Goal: Task Accomplishment & Management: Manage account settings

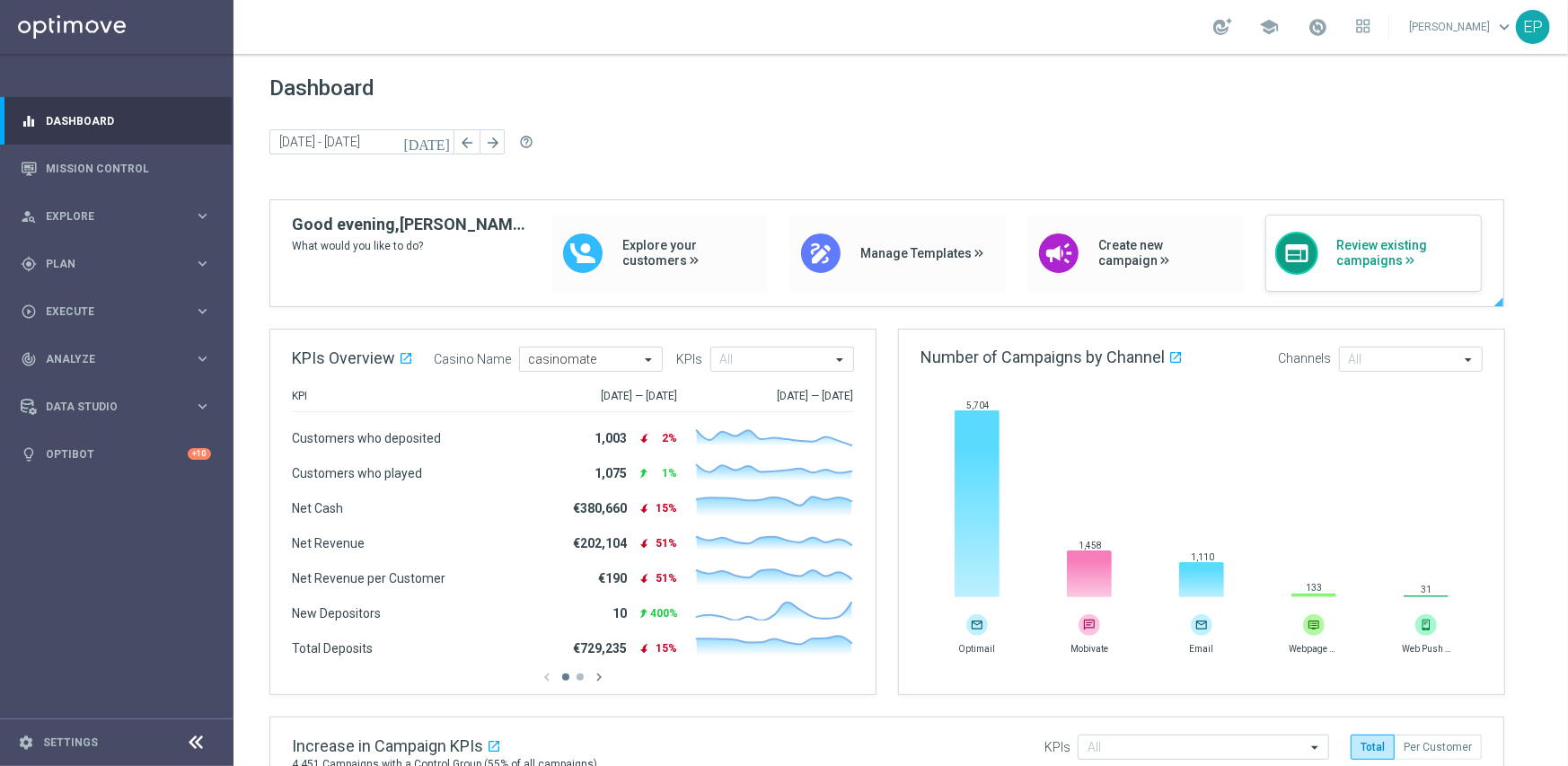
click at [1254, 251] on span "Review existing campaigns" at bounding box center [1404, 253] width 136 height 30
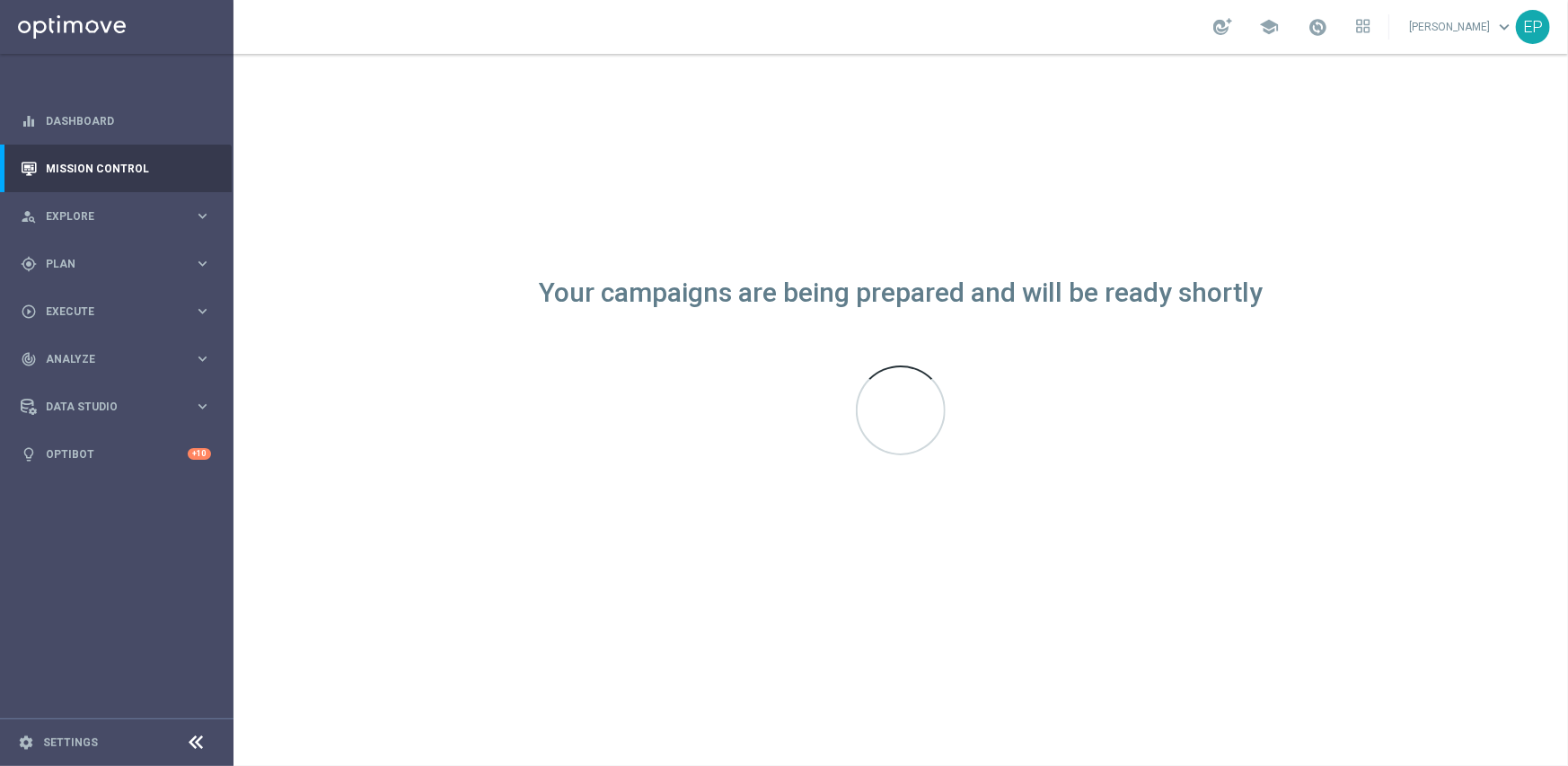
click at [186, 738] on icon at bounding box center [196, 743] width 21 height 21
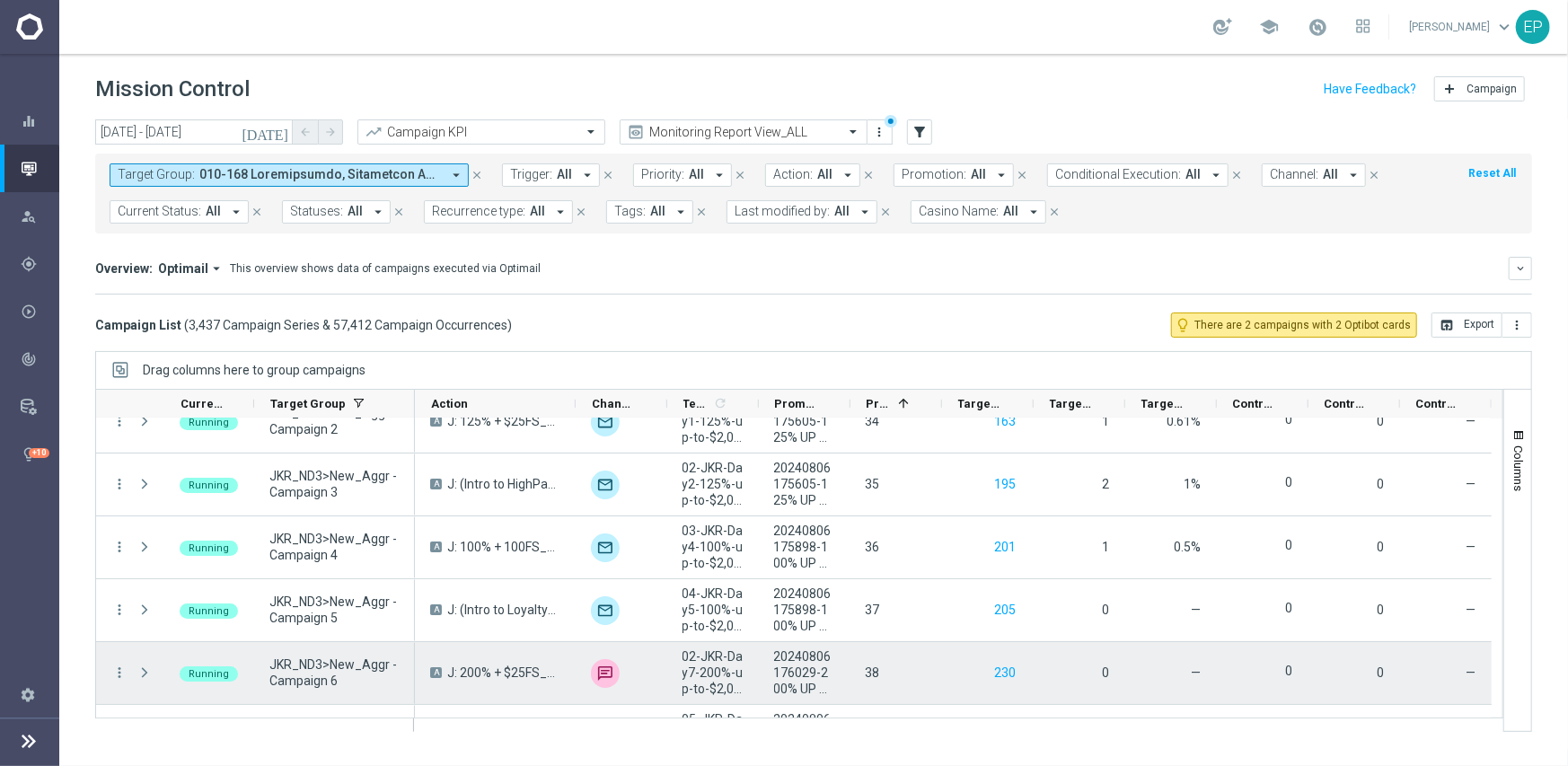
scroll to position [449, 0]
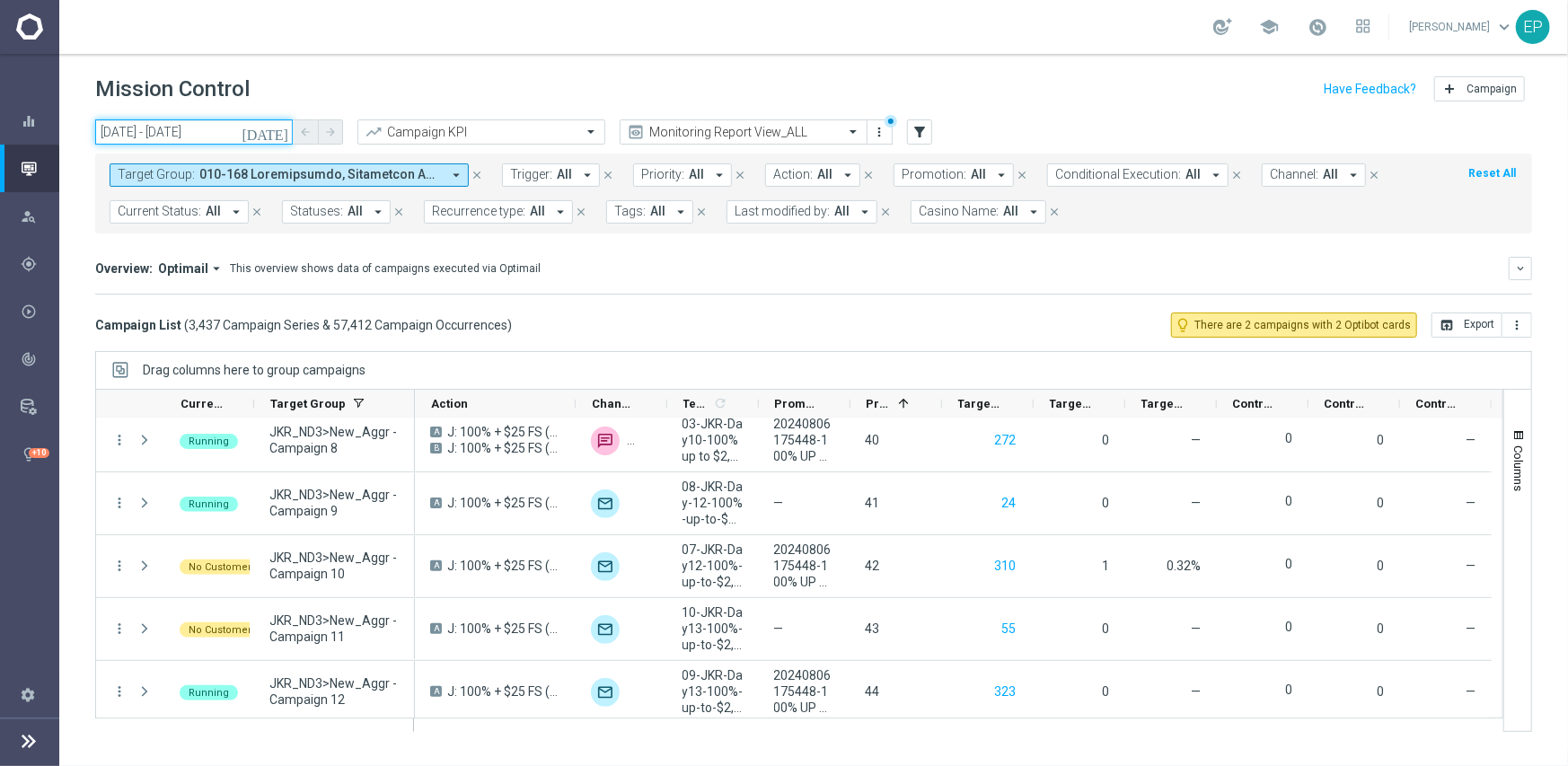
click at [224, 126] on input "01 Jul 2025 - 20 Aug 2025" at bounding box center [194, 132] width 197 height 25
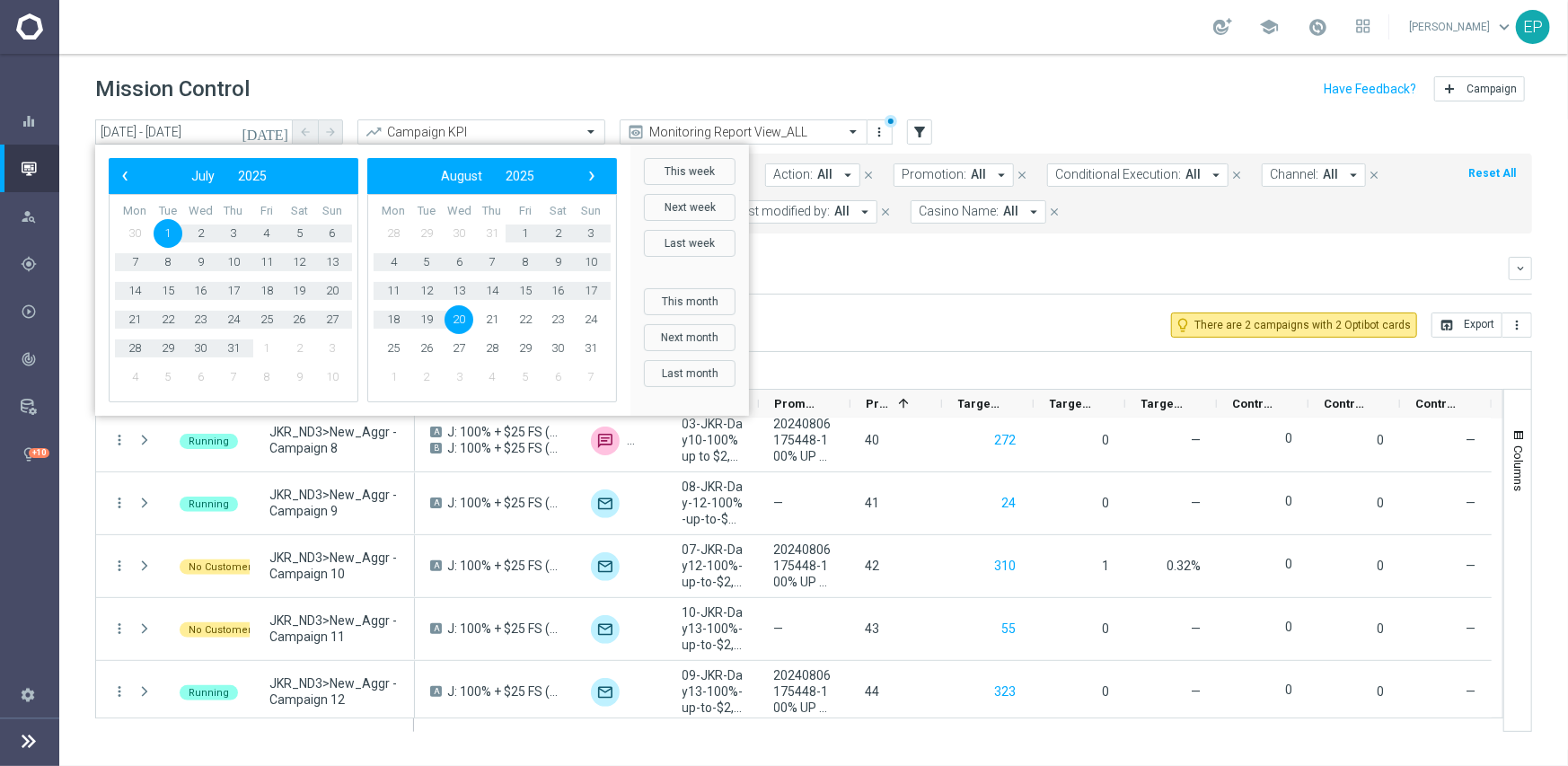
click at [456, 323] on span "20" at bounding box center [458, 319] width 28 height 28
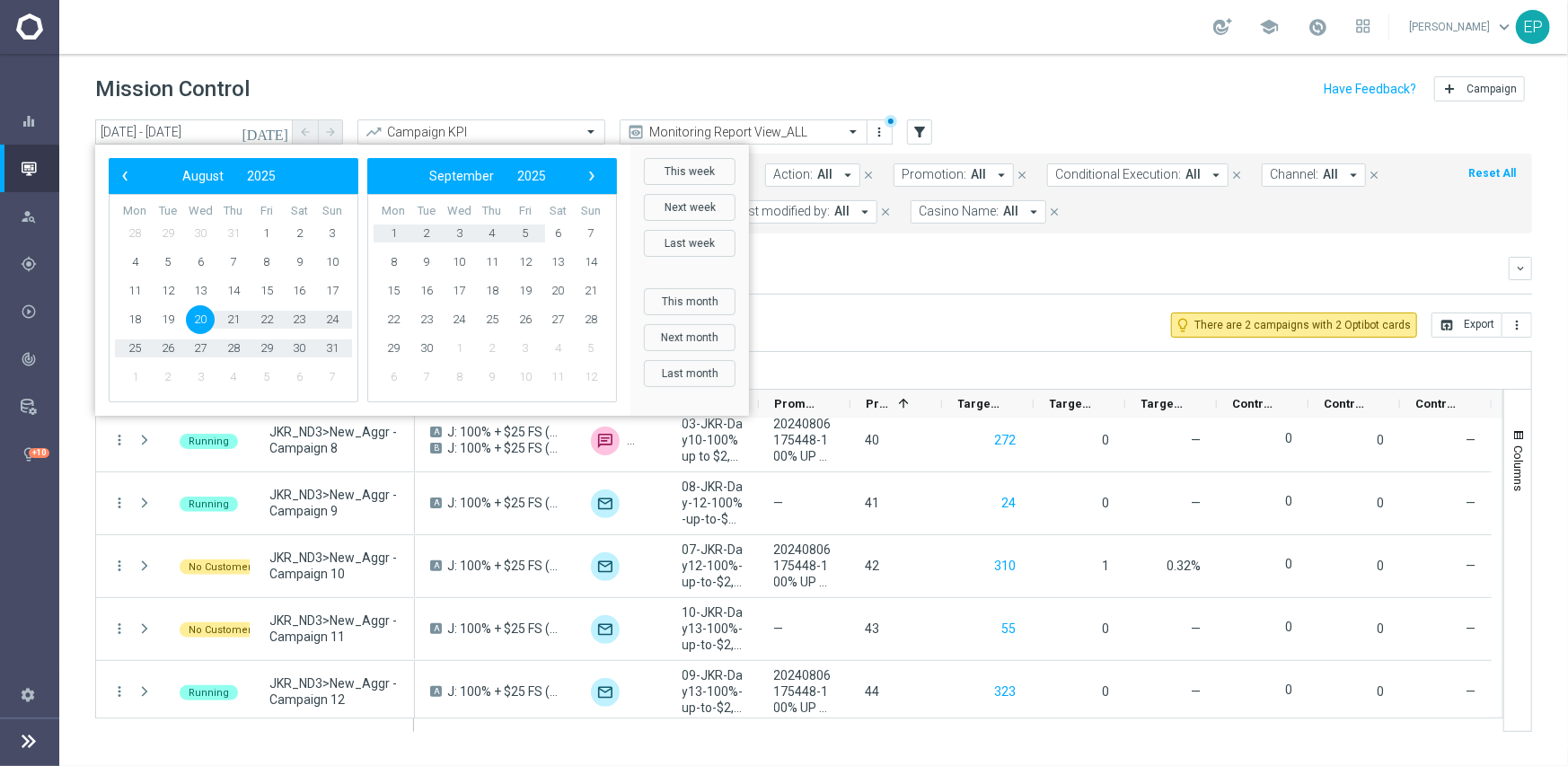
click at [573, 70] on header "Mission Control add Campaign" at bounding box center [813, 86] width 1508 height 65
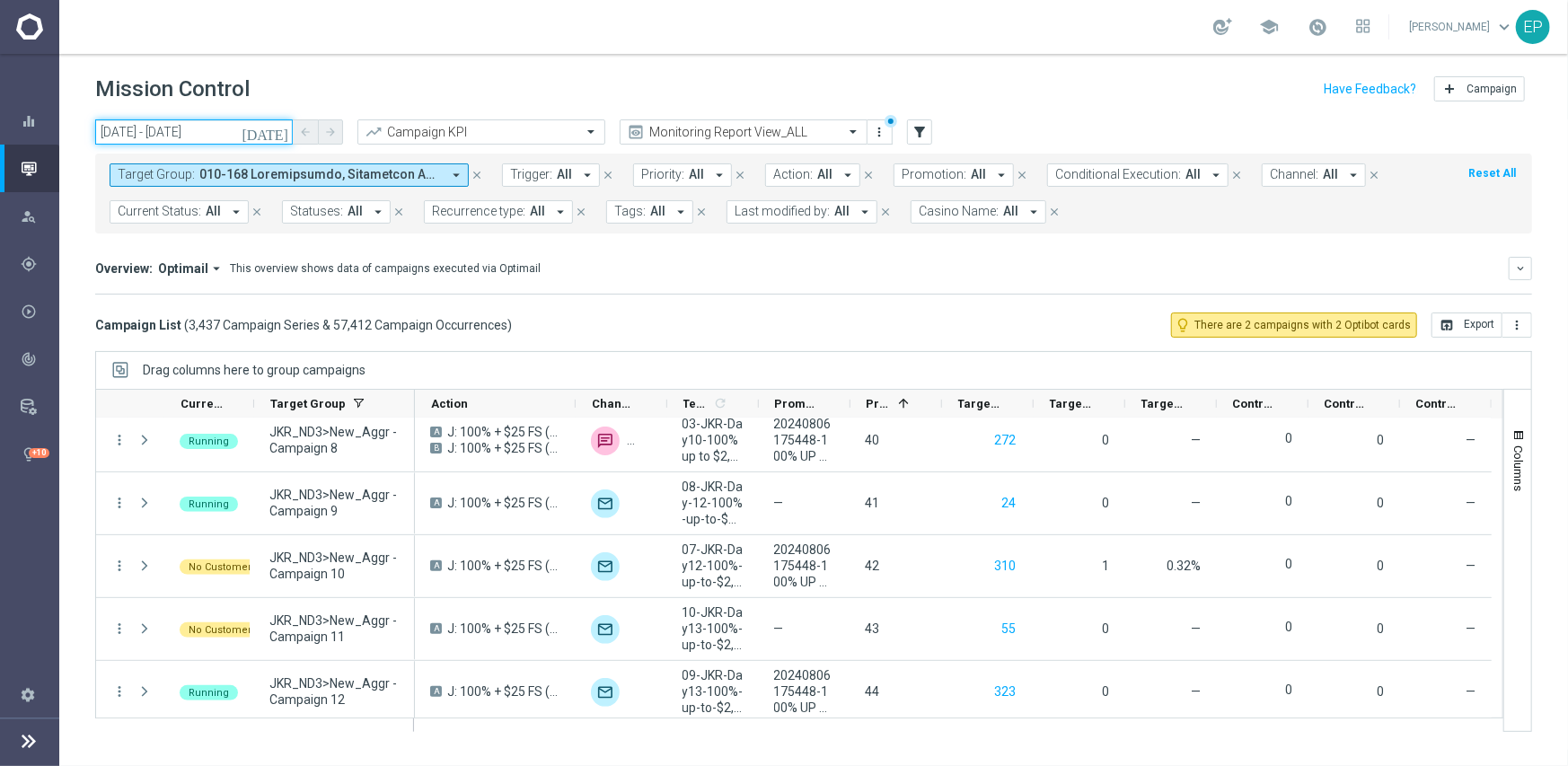
click at [207, 138] on input "01 Jul 2025 - 20 Aug 2025" at bounding box center [194, 132] width 197 height 25
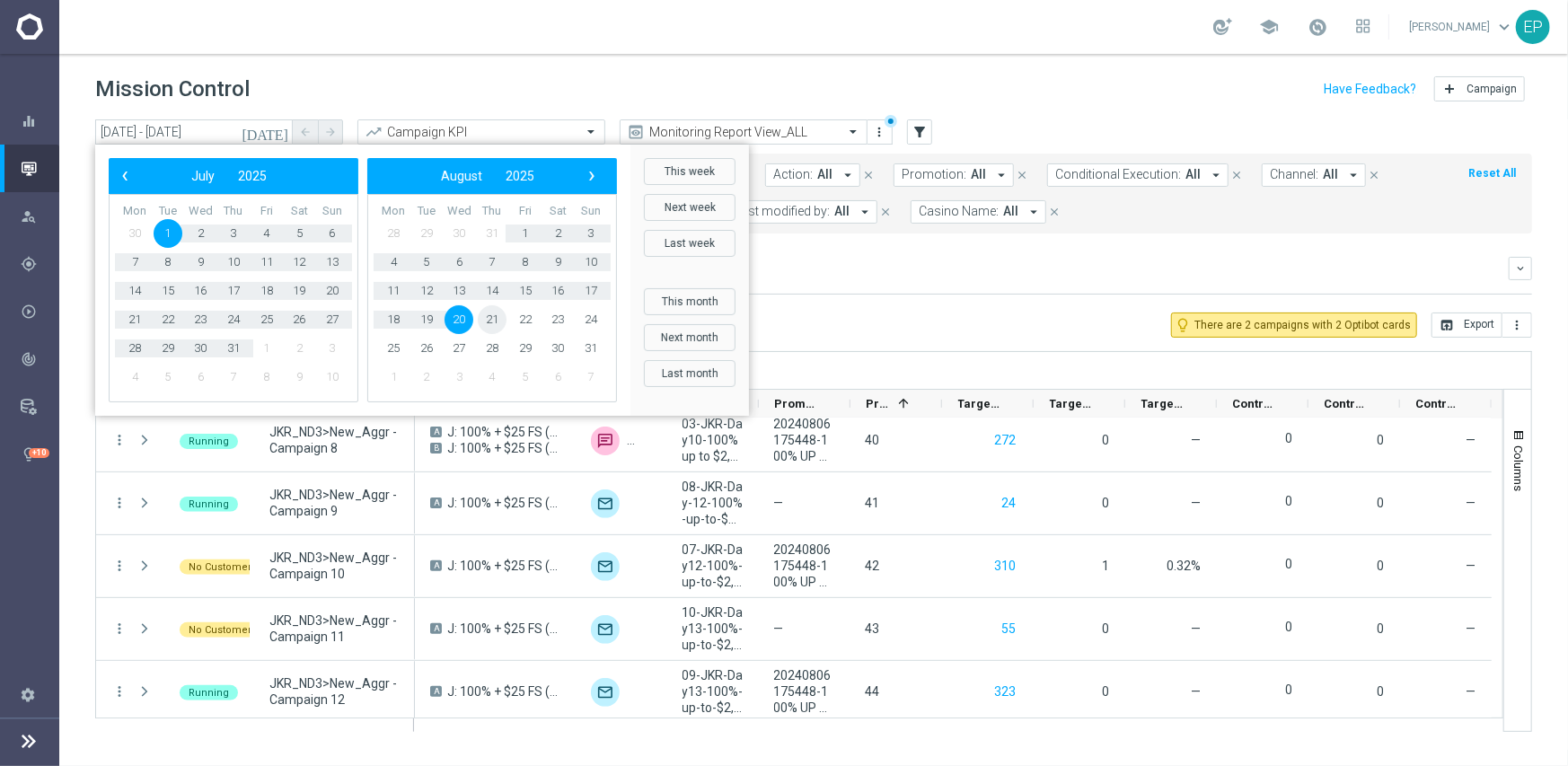
click at [493, 316] on span "21" at bounding box center [491, 319] width 28 height 28
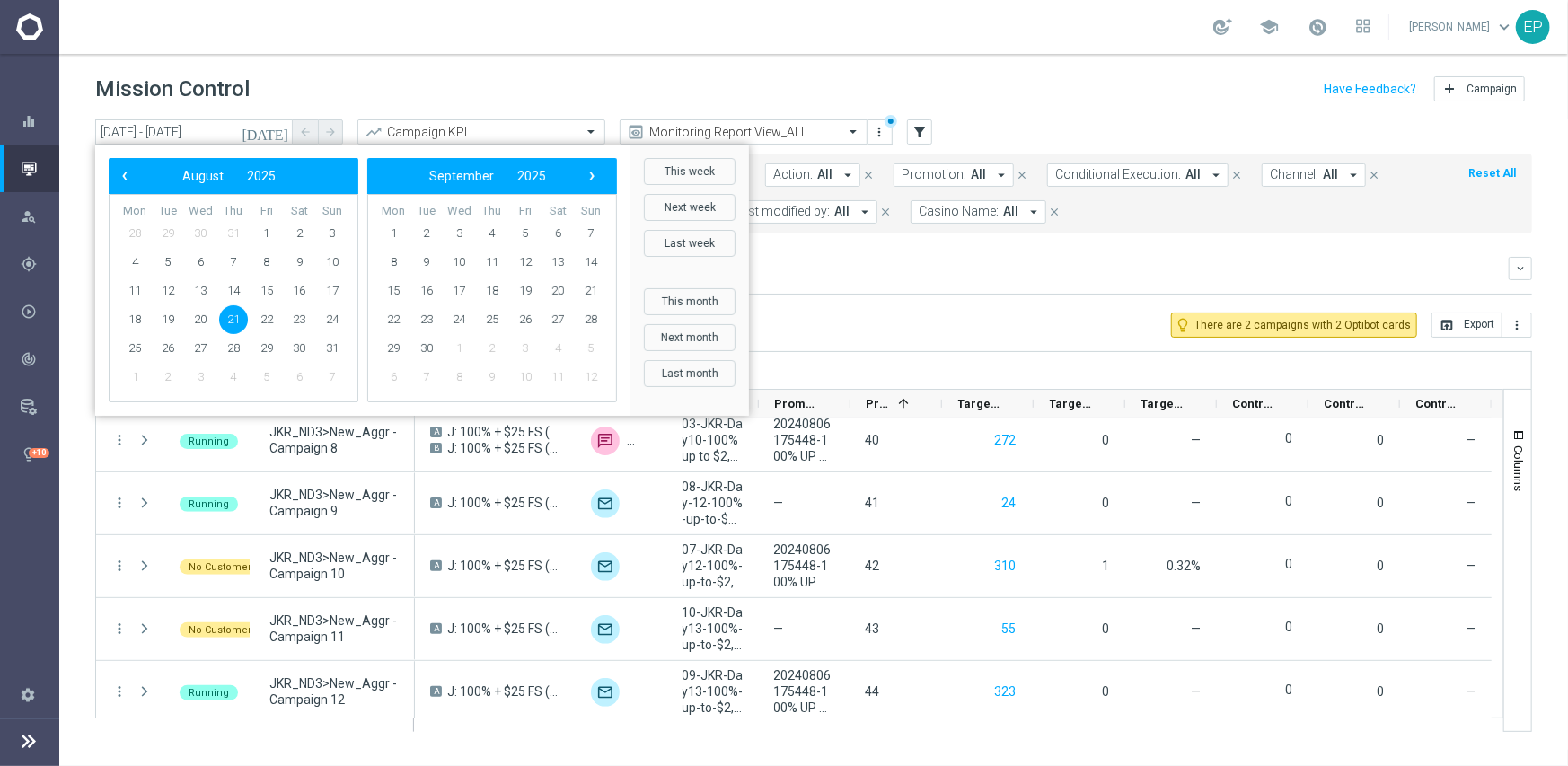
click at [235, 319] on span "21" at bounding box center [232, 319] width 28 height 28
type input "21 Aug 2025 - 21 Aug 2025"
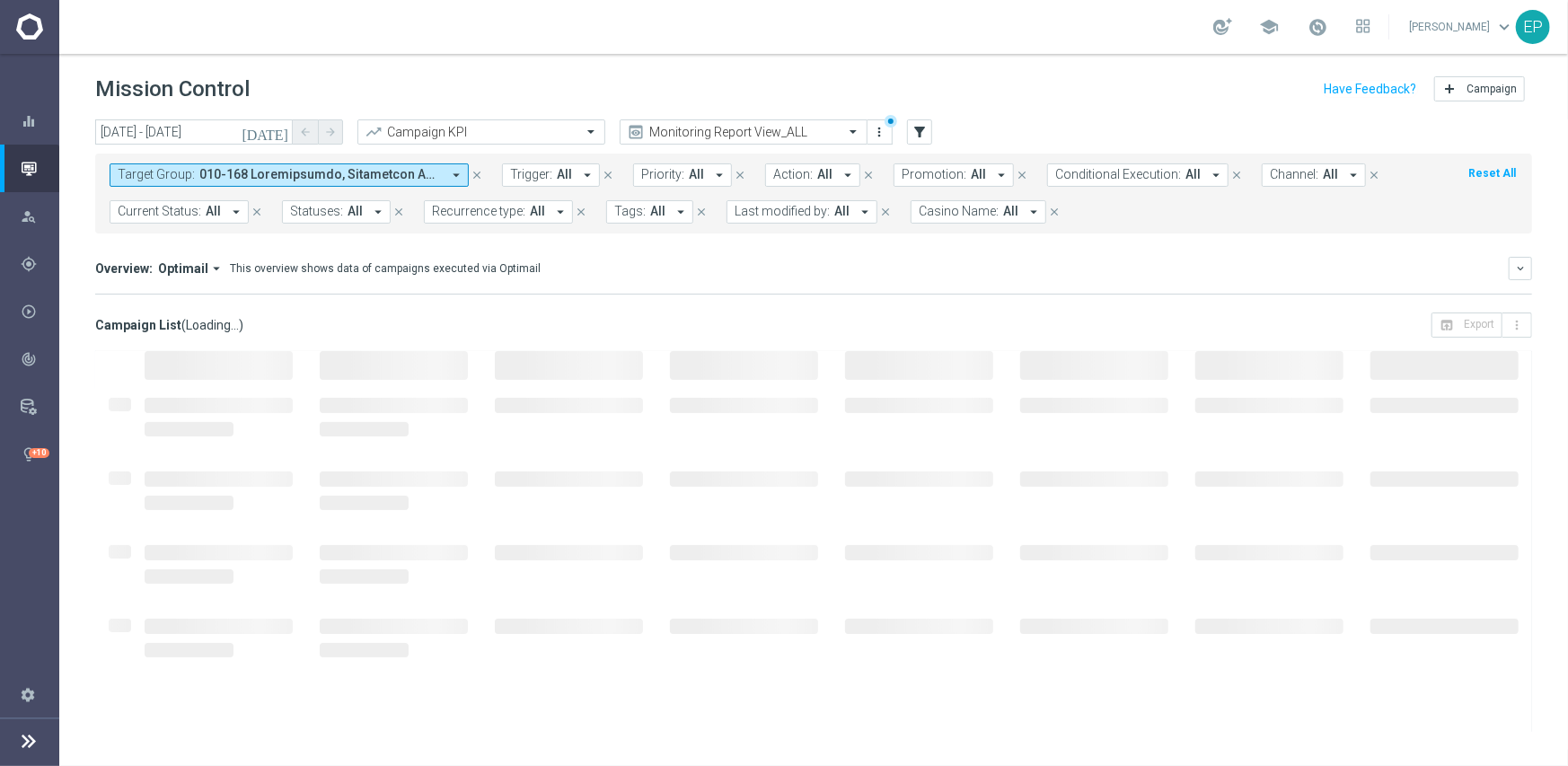
click at [798, 117] on header "Mission Control add Campaign" at bounding box center [813, 86] width 1508 height 65
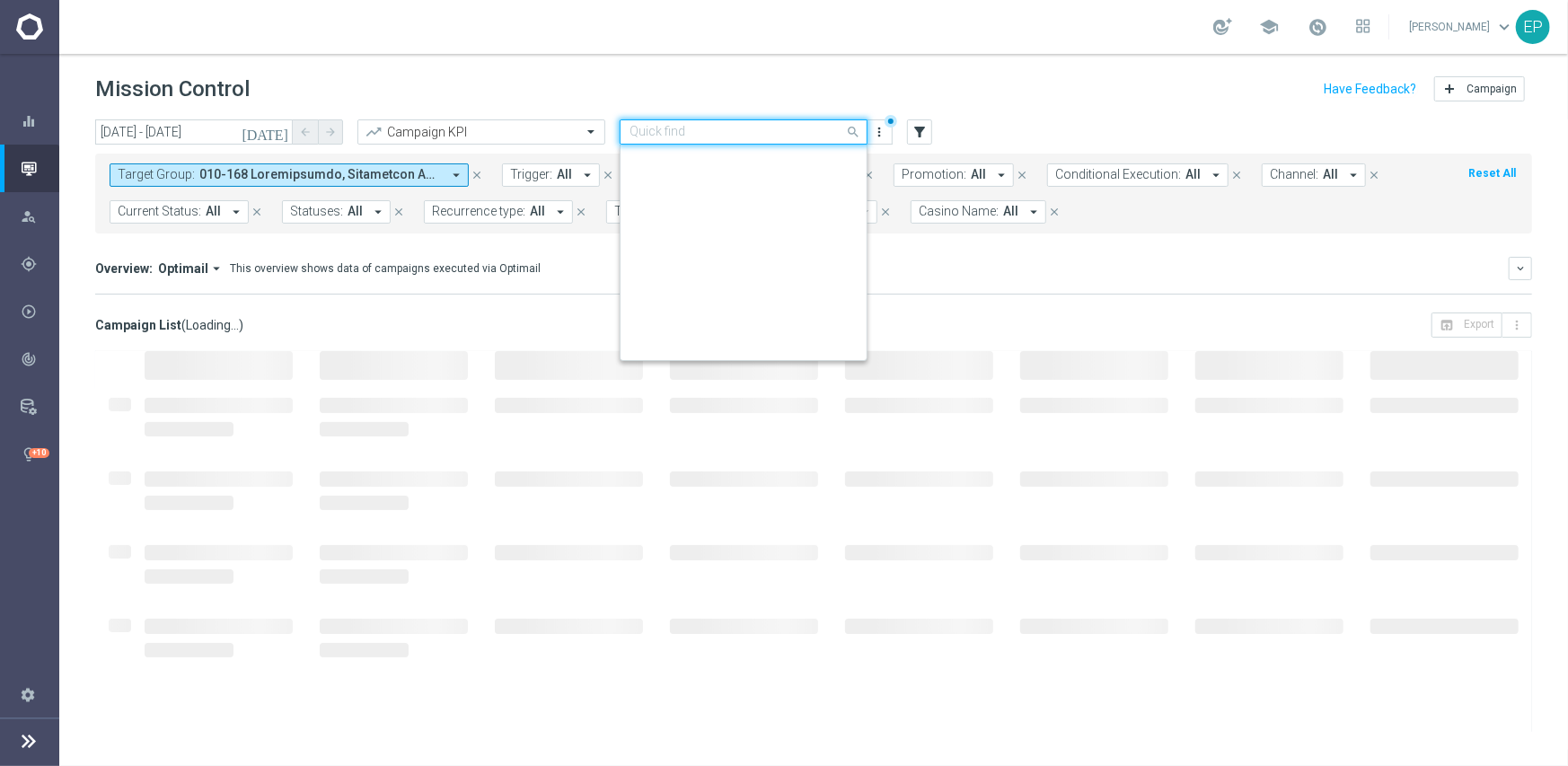
click at [801, 133] on input "text" at bounding box center [725, 133] width 192 height 16
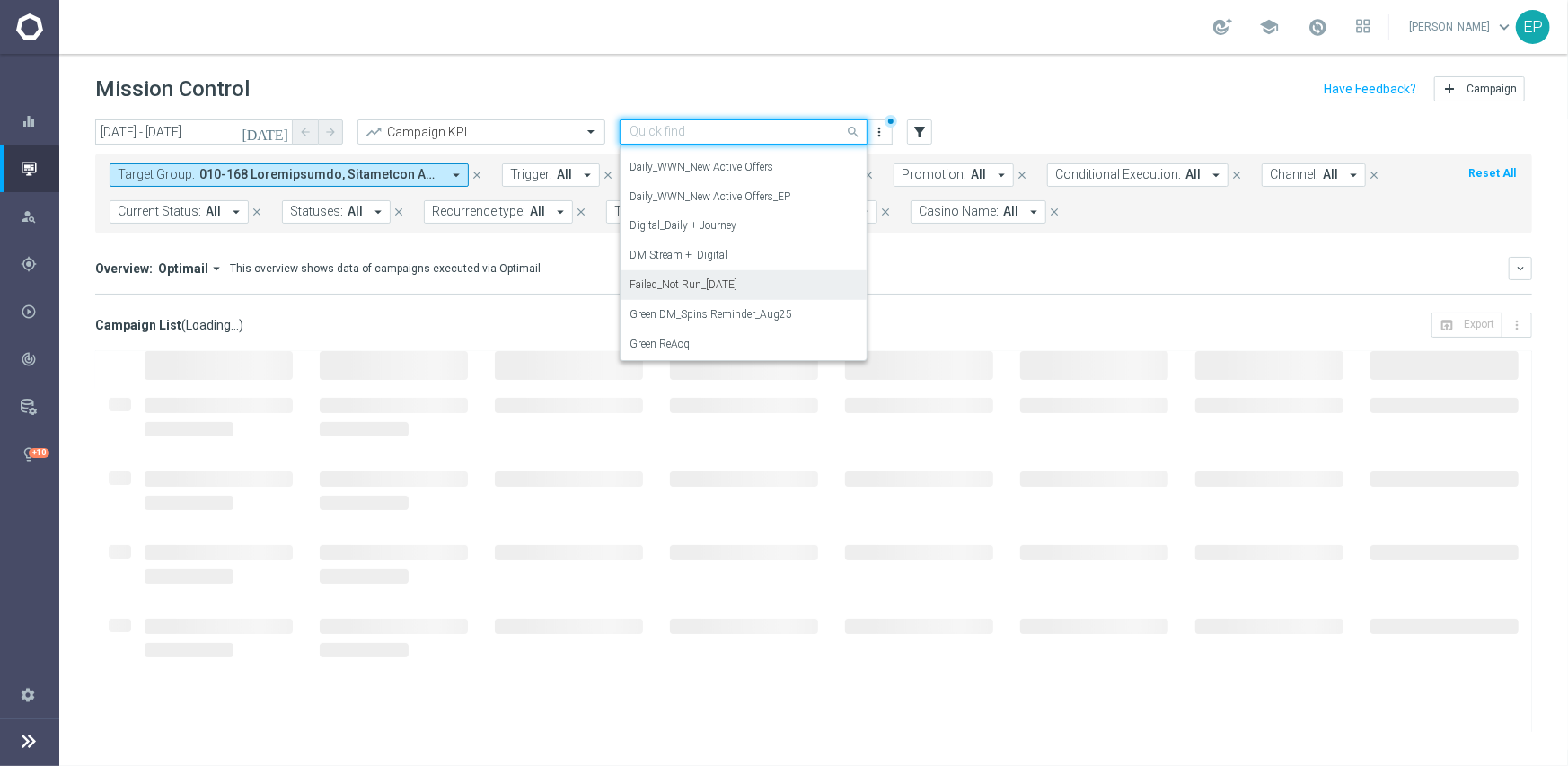
scroll to position [701, 0]
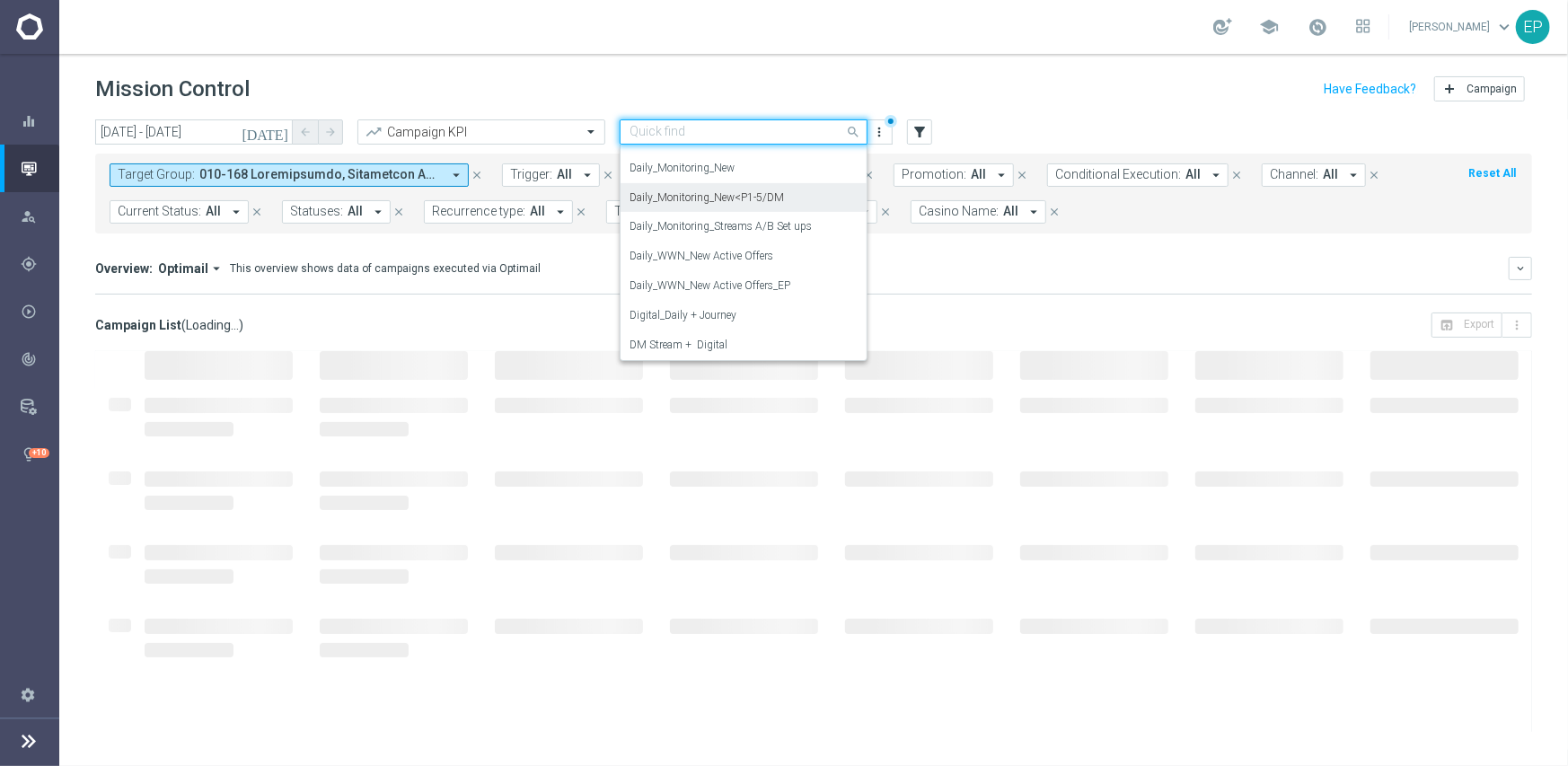
click at [764, 197] on label "Daily_Monitoring_New<P1-5/DM" at bounding box center [707, 198] width 154 height 16
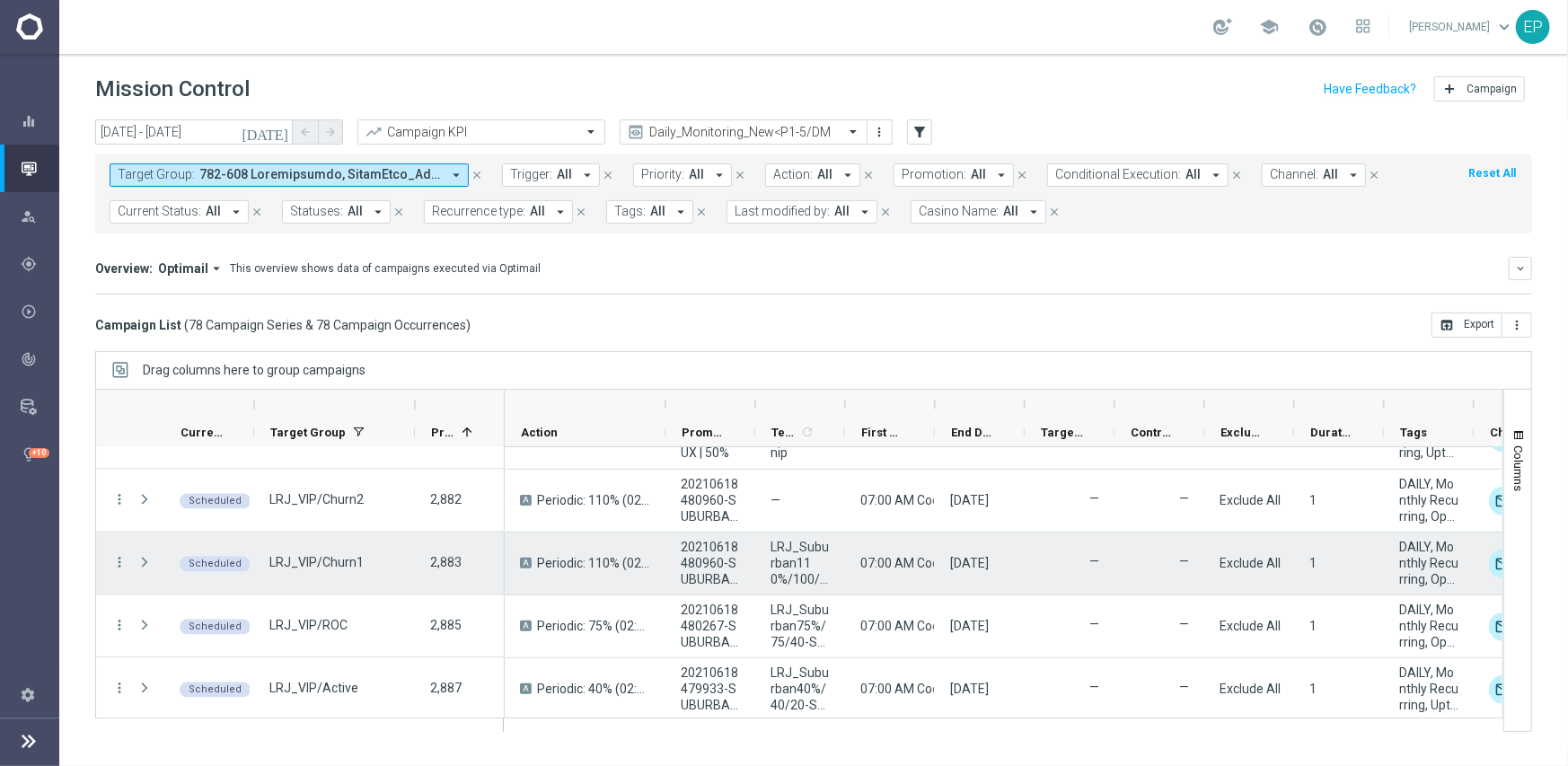
scroll to position [2244, 0]
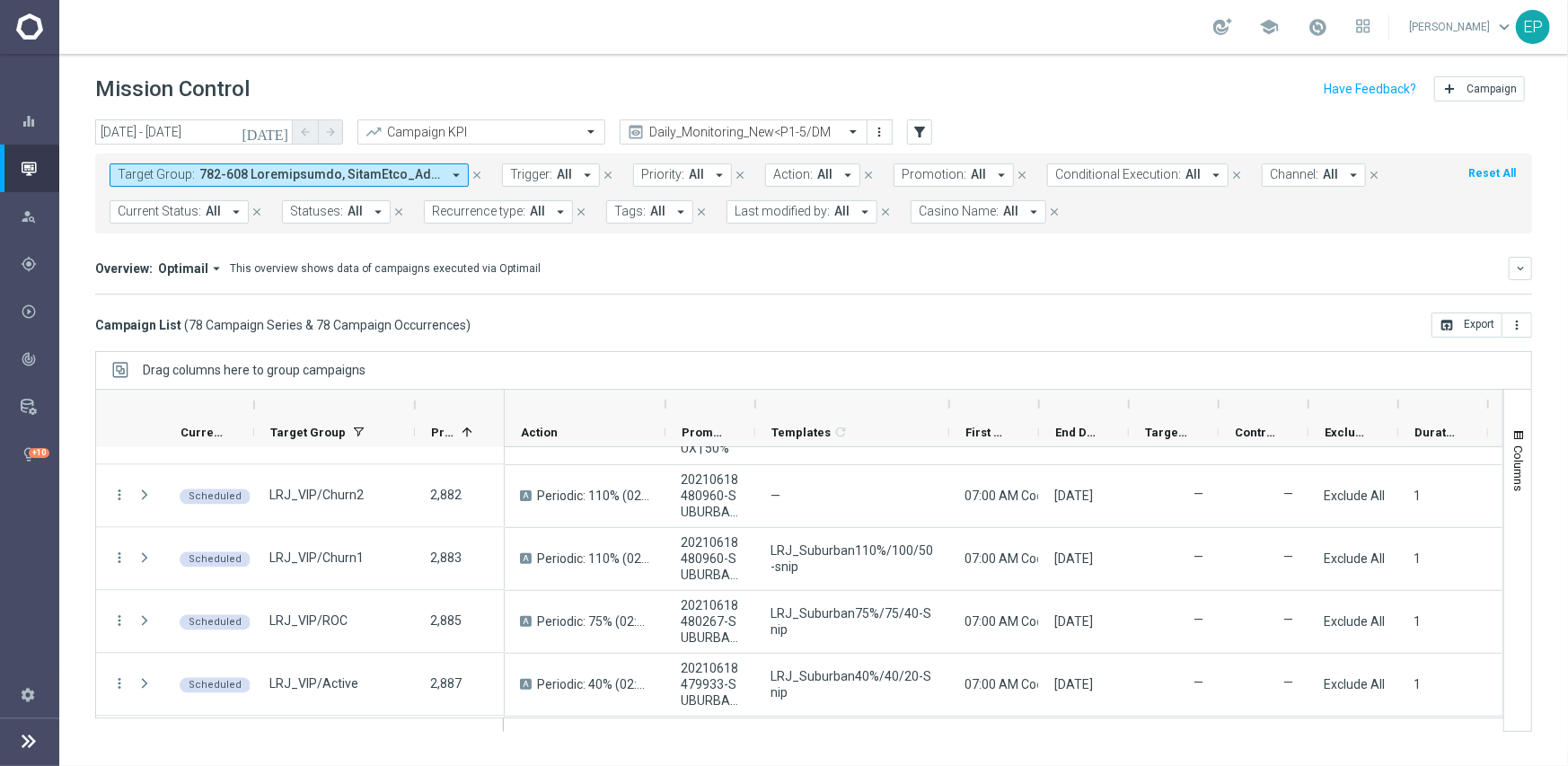
drag, startPoint x: 842, startPoint y: 400, endPoint x: 949, endPoint y: 409, distance: 107.4
click at [953, 400] on div at bounding box center [949, 403] width 7 height 28
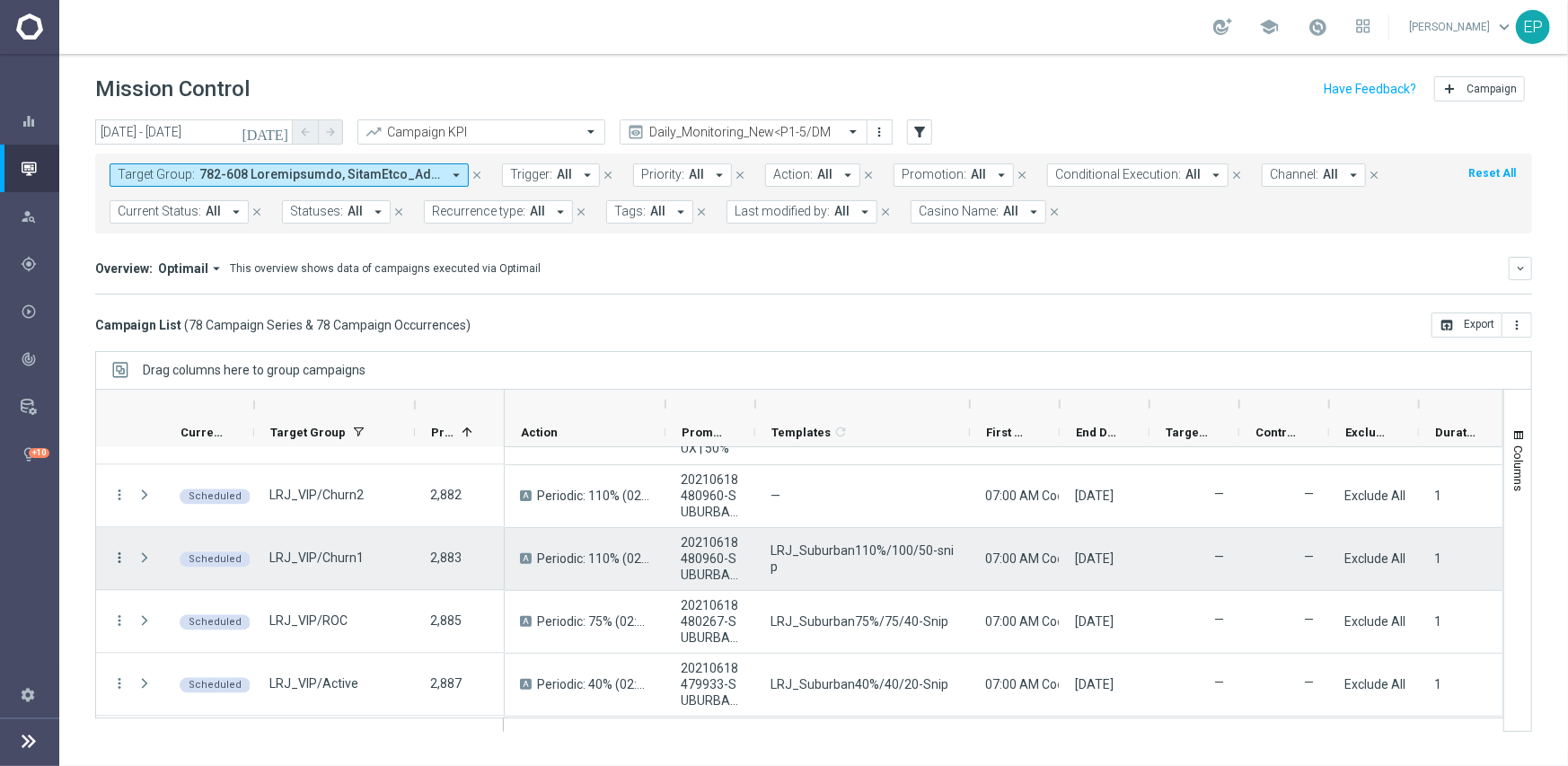
click at [119, 555] on icon "more_vert" at bounding box center [119, 558] width 17 height 17
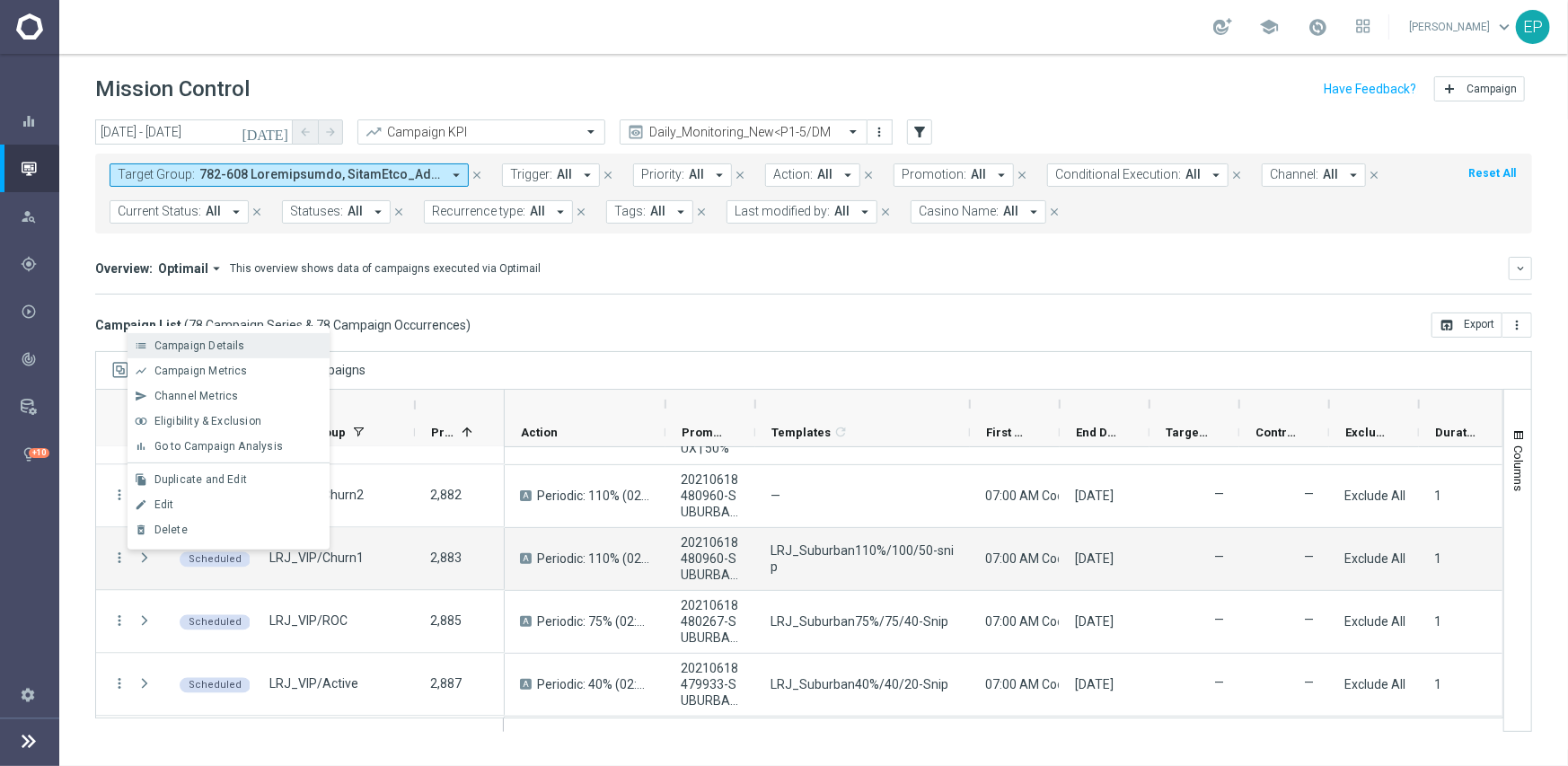
click at [243, 350] on div "Campaign Details" at bounding box center [237, 345] width 167 height 13
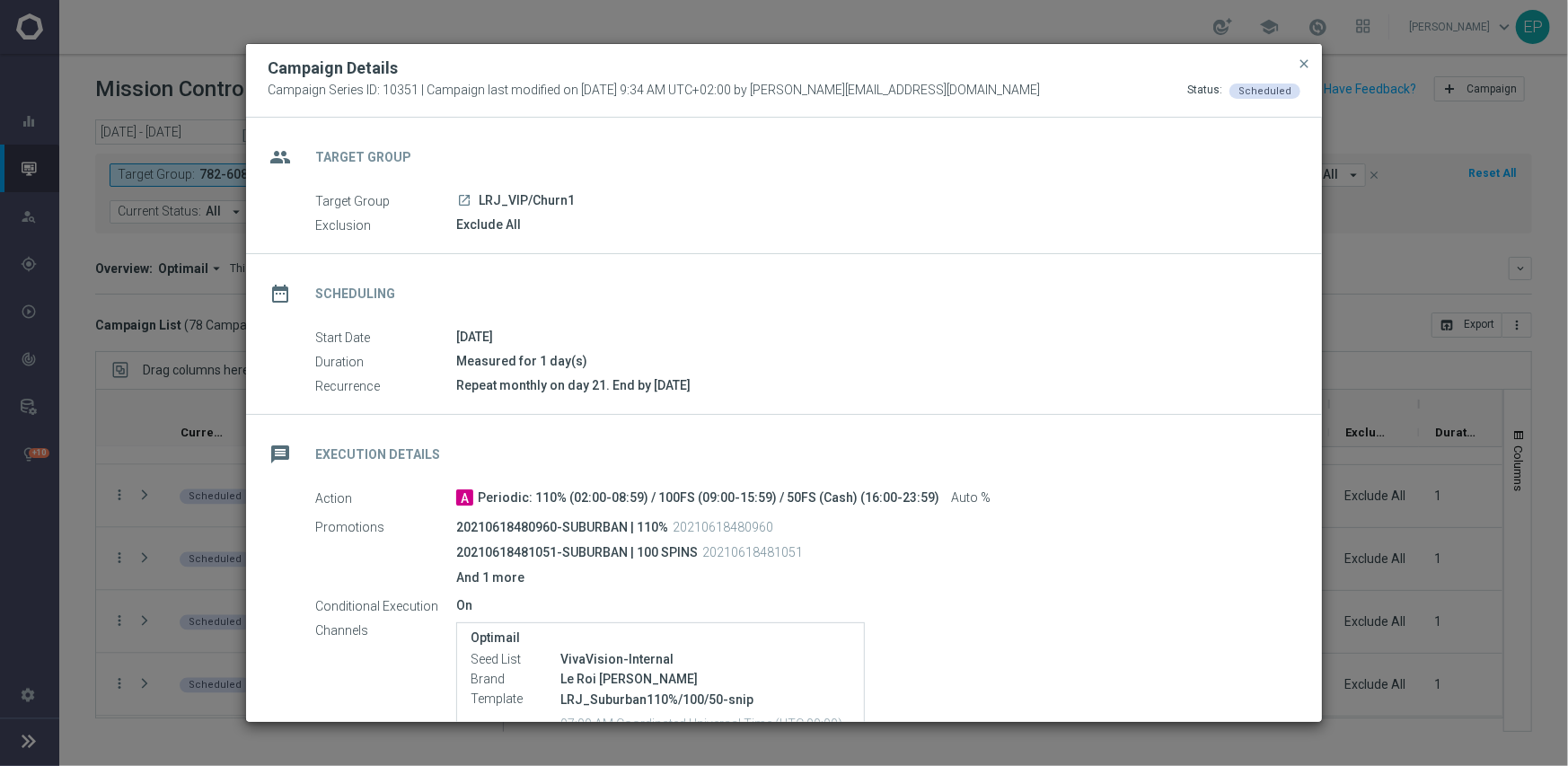
scroll to position [253, 0]
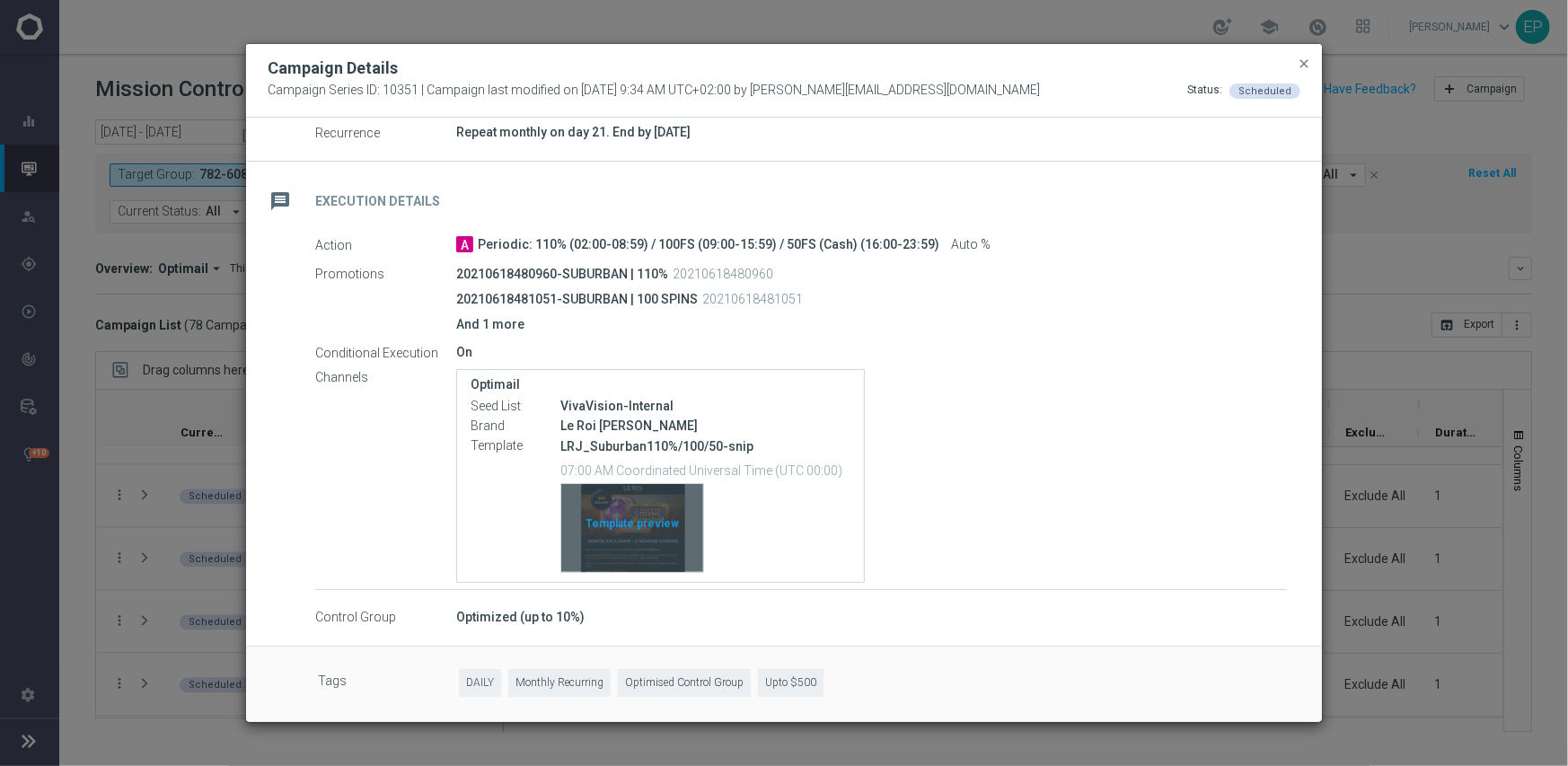
click at [625, 499] on div "Template preview" at bounding box center [632, 528] width 142 height 88
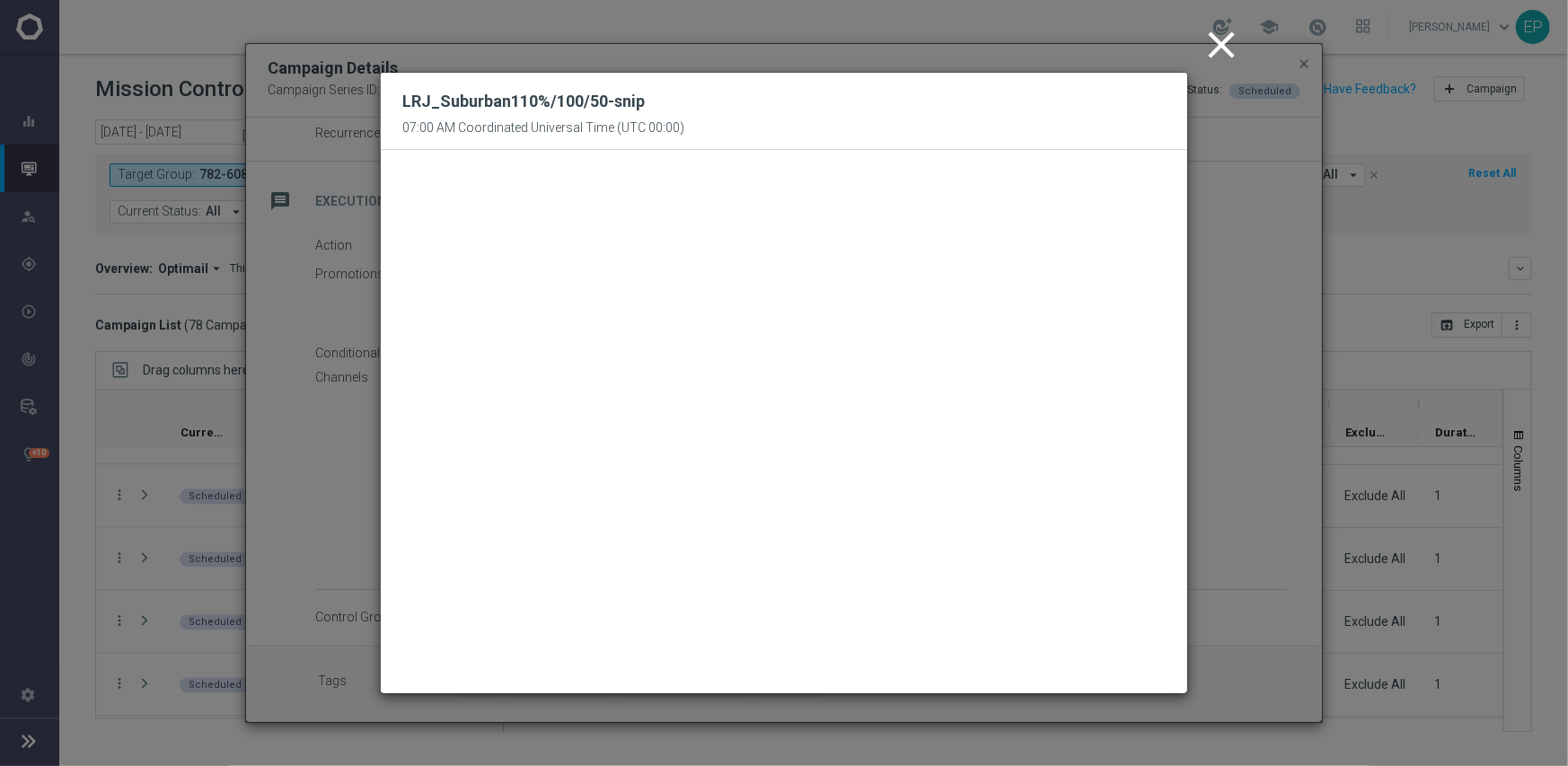
click at [1217, 39] on icon "close" at bounding box center [1221, 45] width 45 height 45
